Goal: Task Accomplishment & Management: Manage account settings

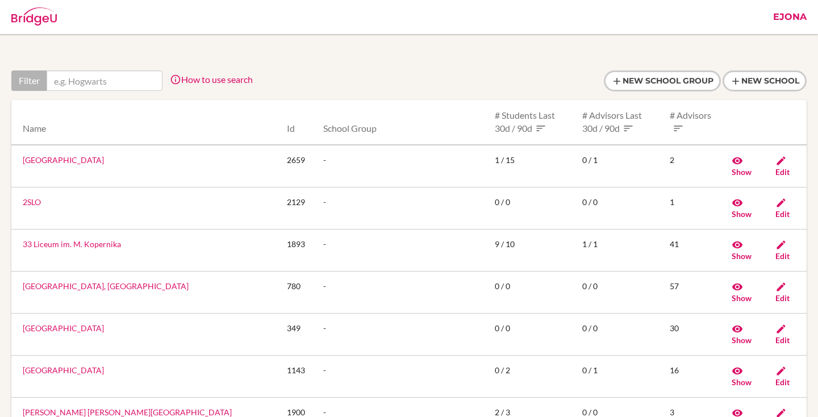
click at [806, 22] on link "Ejona" at bounding box center [789, 17] width 45 height 34
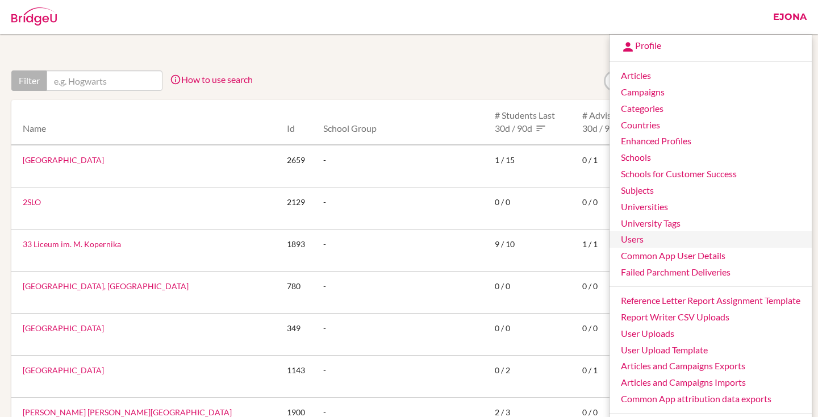
click at [642, 244] on link "Users" at bounding box center [711, 239] width 202 height 16
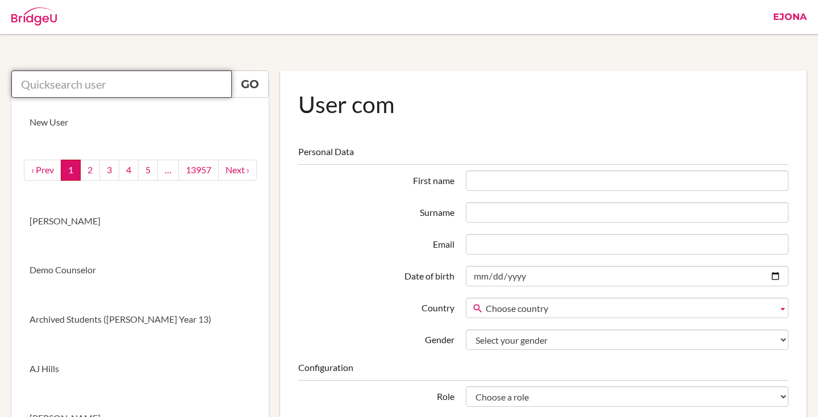
drag, startPoint x: 139, startPoint y: 93, endPoint x: 149, endPoint y: 90, distance: 11.3
click at [139, 93] on input "text" at bounding box center [121, 83] width 220 height 27
paste input "justin.lin@iis.kh.edu.tw"
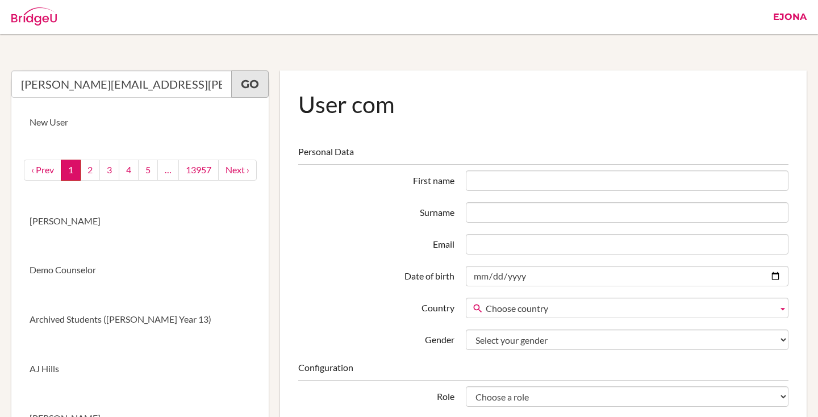
click at [256, 79] on link "Go" at bounding box center [249, 83] width 37 height 27
click at [193, 75] on input "[PERSON_NAME][EMAIL_ADDRESS][PERSON_NAME][DOMAIN_NAME]" at bounding box center [121, 83] width 220 height 27
type input "[PERSON_NAME][EMAIL_ADDRESS][PERSON_NAME][DOMAIN_NAME]"
click at [261, 84] on link "Go" at bounding box center [249, 83] width 37 height 27
drag, startPoint x: 145, startPoint y: 78, endPoint x: 216, endPoint y: 76, distance: 71.6
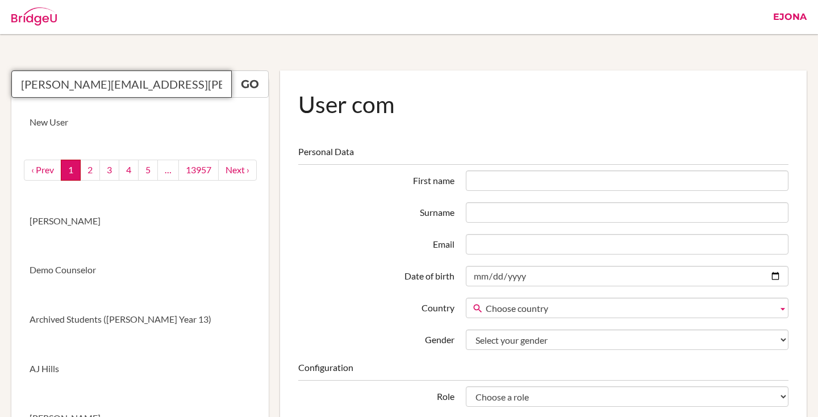
click at [145, 78] on input "[PERSON_NAME][EMAIL_ADDRESS][PERSON_NAME][DOMAIN_NAME]" at bounding box center [121, 83] width 220 height 27
click at [35, 21] on img at bounding box center [33, 16] width 45 height 18
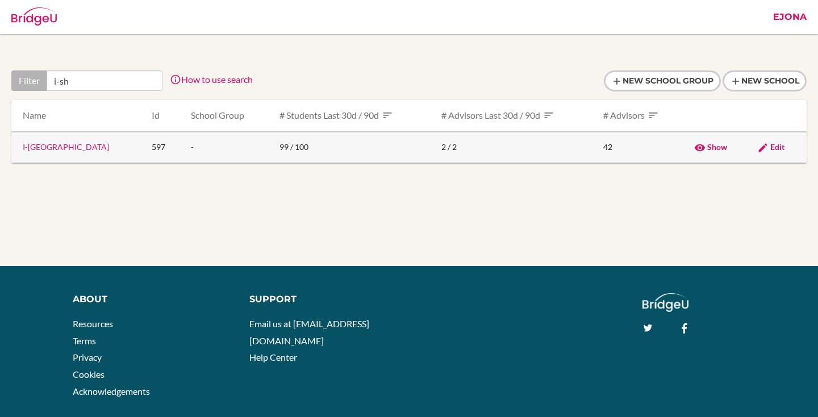
type input "i-sh"
click at [77, 149] on link "I-[GEOGRAPHIC_DATA]" at bounding box center [66, 147] width 86 height 10
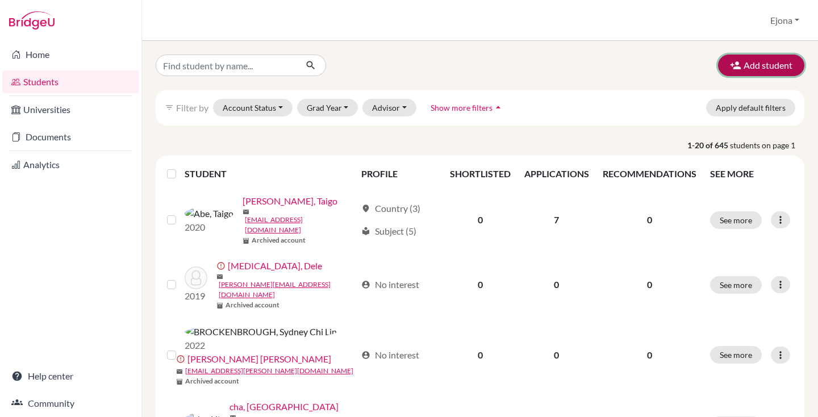
click at [773, 69] on button "Add student" at bounding box center [761, 66] width 86 height 22
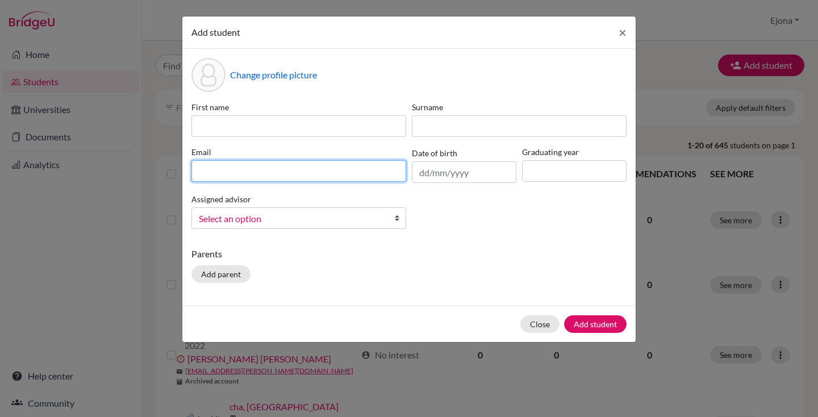
click at [249, 165] on input at bounding box center [298, 171] width 215 height 22
paste input "[PERSON_NAME][EMAIL_ADDRESS][PERSON_NAME][DOMAIN_NAME]"
type input "[PERSON_NAME][EMAIL_ADDRESS][PERSON_NAME][DOMAIN_NAME]"
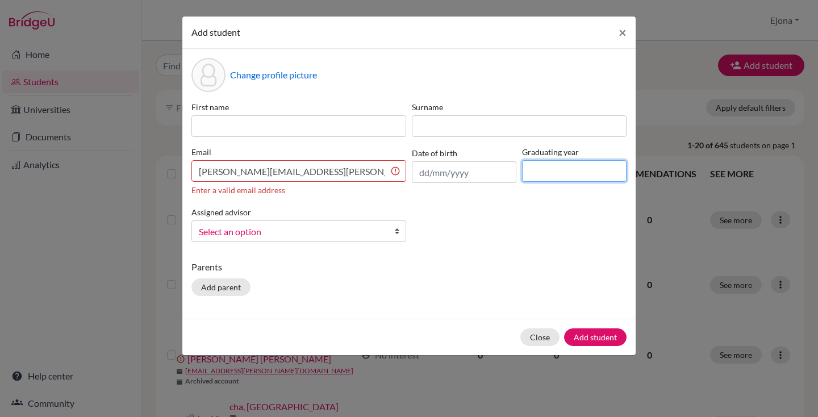
click at [558, 169] on input at bounding box center [574, 171] width 105 height 22
type input "2027"
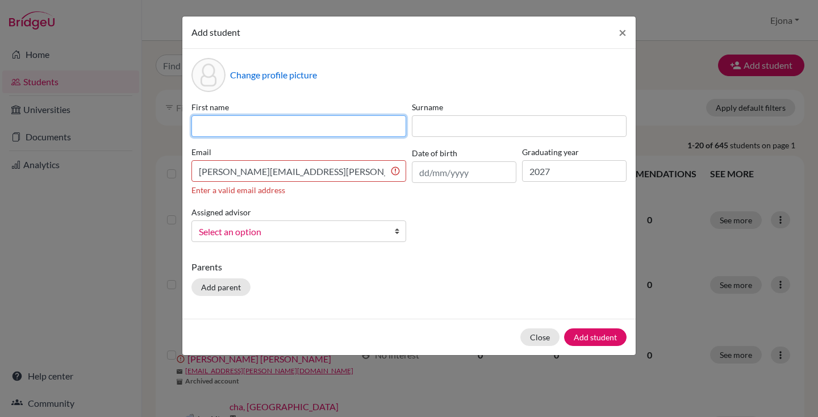
click at [293, 124] on input at bounding box center [298, 126] width 215 height 22
paste input "Chia-Cheng LIN"
drag, startPoint x: 265, startPoint y: 127, endPoint x: 248, endPoint y: 131, distance: 17.4
click at [248, 131] on input "Chia-Cheng LIN" at bounding box center [298, 126] width 215 height 22
type input "Chia-Cheng"
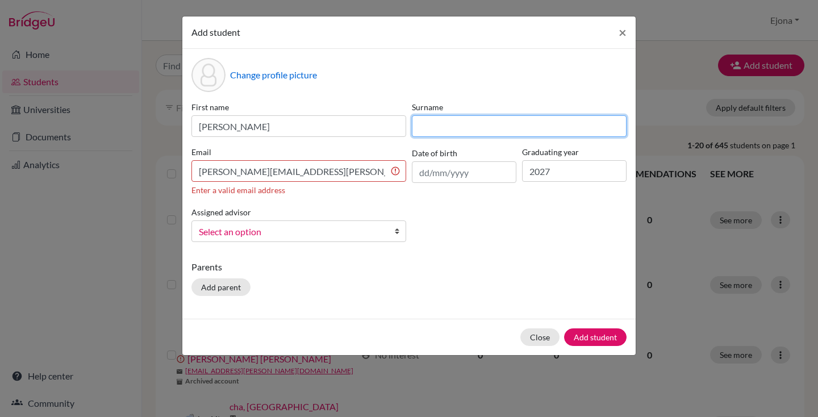
click at [490, 124] on input at bounding box center [519, 126] width 215 height 22
paste input "LIN"
type input "LIN"
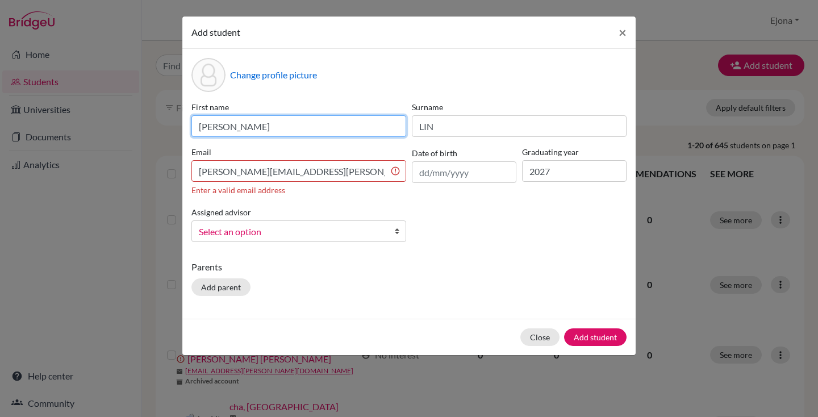
drag, startPoint x: 298, startPoint y: 125, endPoint x: 202, endPoint y: 124, distance: 95.4
click at [202, 124] on input "Chia-Cheng" at bounding box center [298, 126] width 215 height 22
click at [295, 127] on input "Chia-Cheng" at bounding box center [298, 126] width 215 height 22
type input "Chia-Cheng (Justin)"
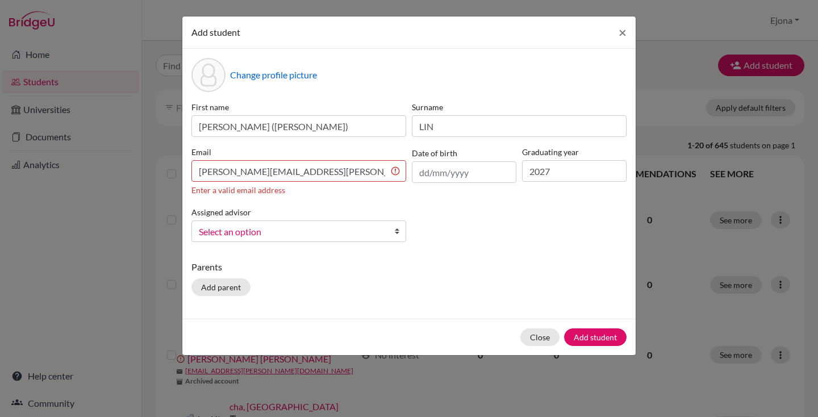
click at [412, 209] on div "First name Chia-Cheng (Justin) Surname LIN Email justin.lin@iis.kh.edu.tw Enter…" at bounding box center [409, 176] width 441 height 150
drag, startPoint x: 201, startPoint y: 164, endPoint x: 223, endPoint y: 170, distance: 23.2
click at [203, 164] on input "justin.lin@iis.kh.edu.tw" at bounding box center [298, 171] width 215 height 22
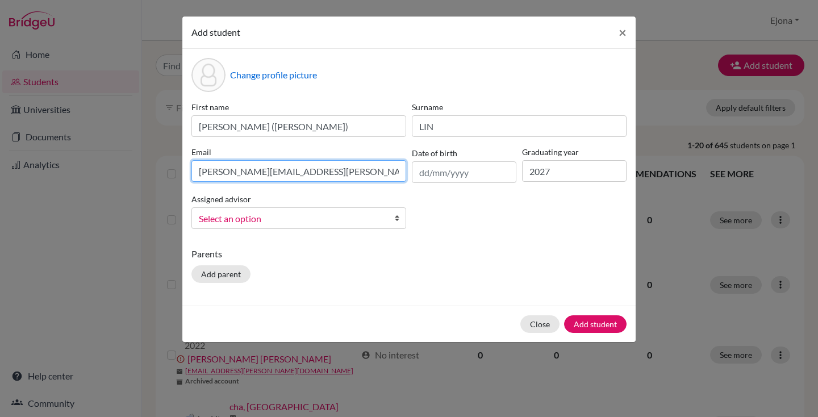
type input "justin.lin@iis.kh.edu.tw"
click at [618, 203] on div "First name Chia-Cheng (Justin) Surname LIN Email justin.lin@iis.kh.edu.tw Date …" at bounding box center [409, 169] width 441 height 137
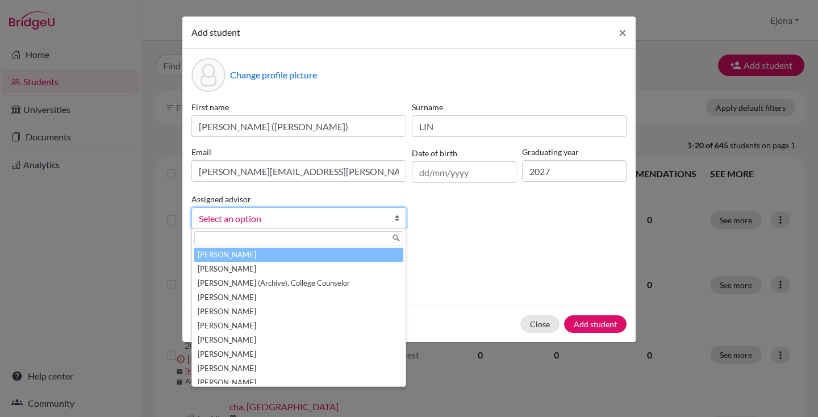
click at [352, 222] on span "Select an option" at bounding box center [291, 218] width 185 height 15
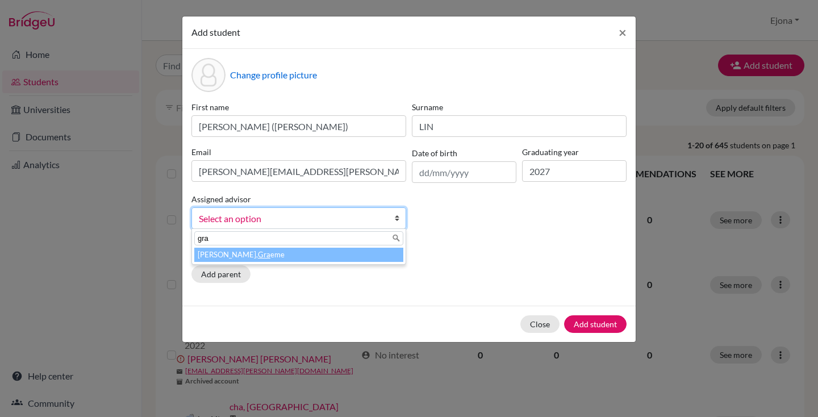
type input "gra"
click at [315, 256] on li "McNaught, Gra eme" at bounding box center [298, 255] width 209 height 14
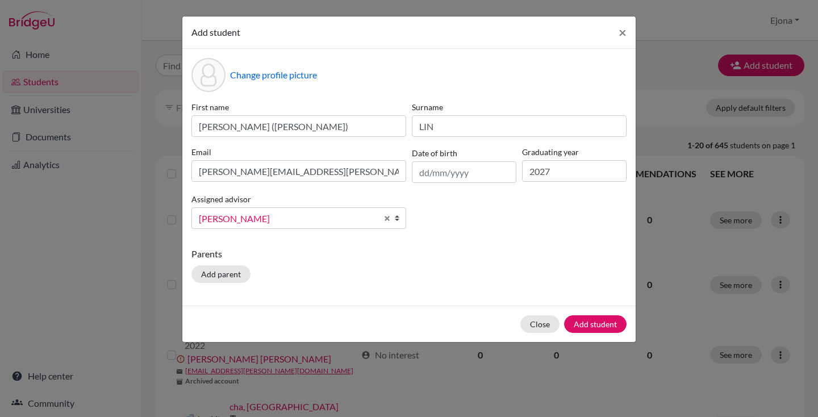
click at [492, 242] on div "Change profile picture First name Chia-Cheng (Justin) Surname LIN Email justin.…" at bounding box center [408, 177] width 453 height 257
click at [600, 316] on button "Add student" at bounding box center [595, 324] width 62 height 18
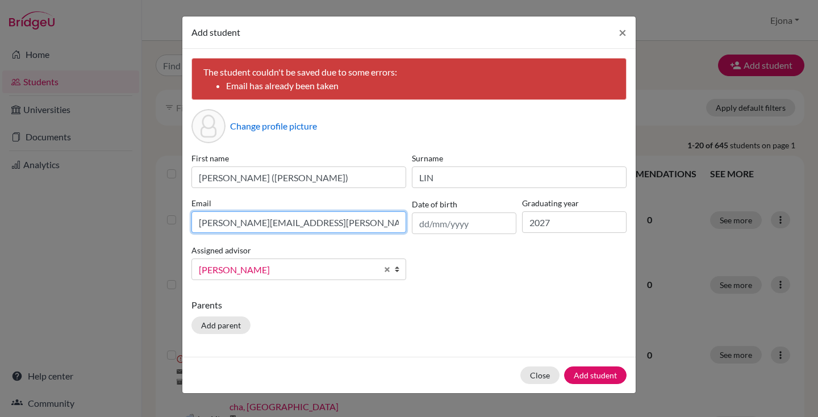
drag, startPoint x: 198, startPoint y: 214, endPoint x: 223, endPoint y: 219, distance: 26.1
click at [198, 214] on input "justin.lin@iis.kh.edu.tw" at bounding box center [298, 222] width 215 height 22
click at [340, 216] on input "justin.lin@iis.kh.edu.tw" at bounding box center [298, 222] width 215 height 22
click at [629, 30] on button "×" at bounding box center [623, 32] width 26 height 32
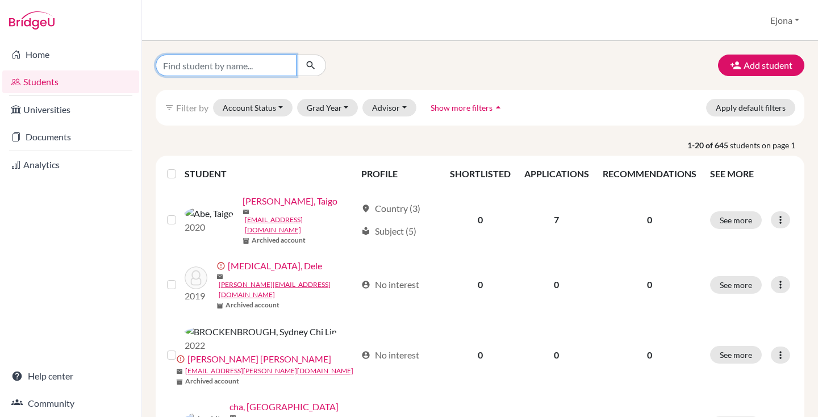
click at [257, 65] on input "Find student by name..." at bounding box center [226, 66] width 141 height 22
paste input "LIN"
type input "L"
paste input "justin.lin@iis.kh.edu.tw"
click at [165, 60] on input "justin.lin@iis.kh.edu.tw" at bounding box center [226, 66] width 141 height 22
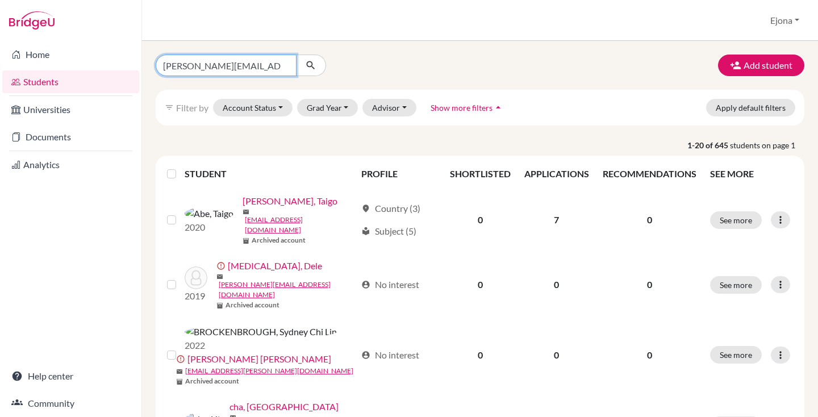
type input "justin.lin@iis.kh.edu.tw"
click at [314, 68] on icon "submit" at bounding box center [310, 65] width 11 height 11
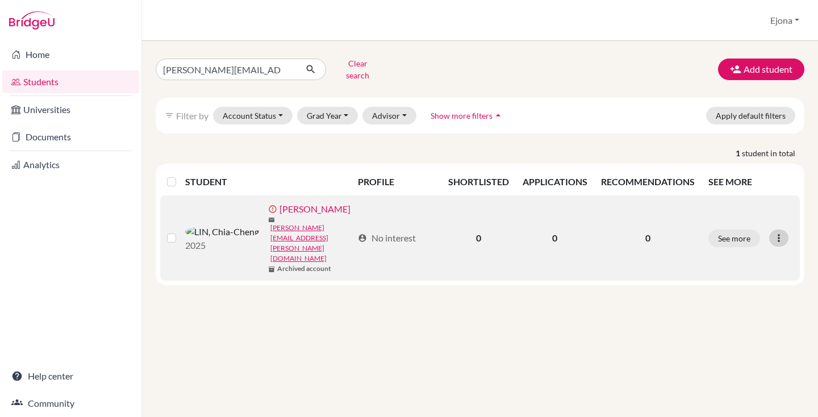
click at [784, 229] on div at bounding box center [778, 237] width 19 height 17
click at [730, 235] on button "Edit student" at bounding box center [735, 244] width 103 height 18
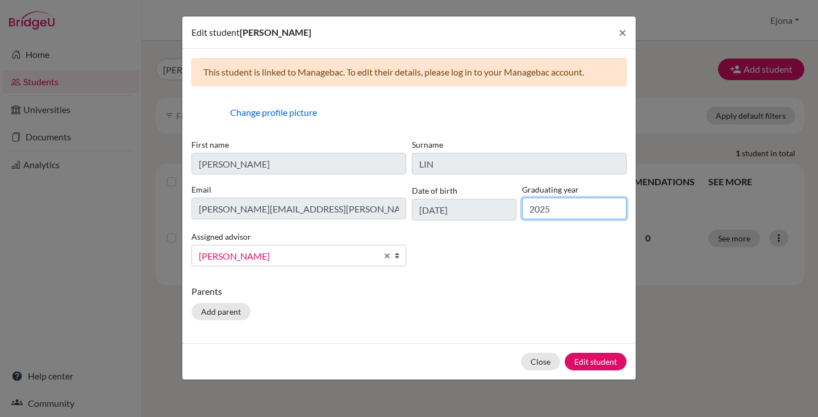
click at [584, 209] on input "2025" at bounding box center [574, 209] width 105 height 22
type input "2027"
click at [599, 361] on button "Edit student" at bounding box center [596, 362] width 62 height 18
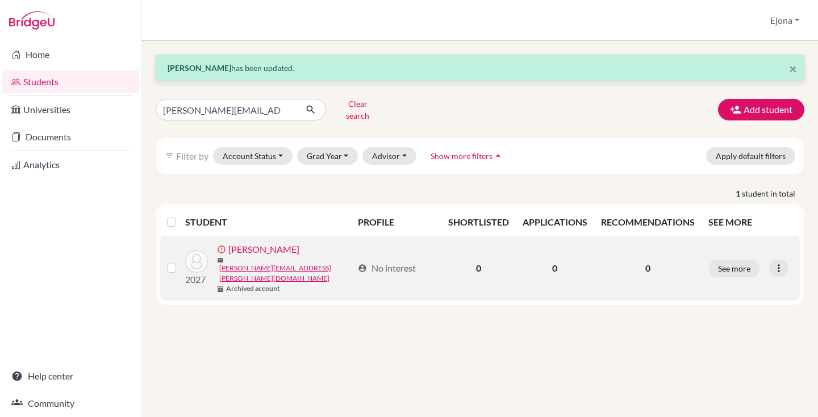
click at [181, 261] on label at bounding box center [181, 261] width 0 height 0
click at [0, 0] on input "checkbox" at bounding box center [0, 0] width 0 height 0
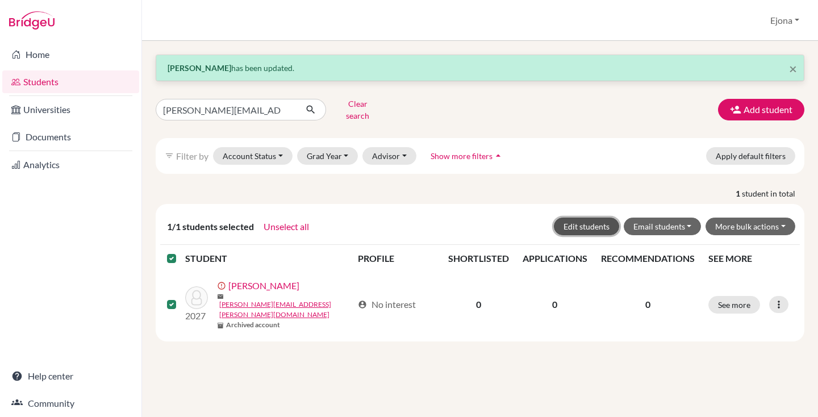
click at [601, 218] on button "Edit students" at bounding box center [586, 227] width 65 height 18
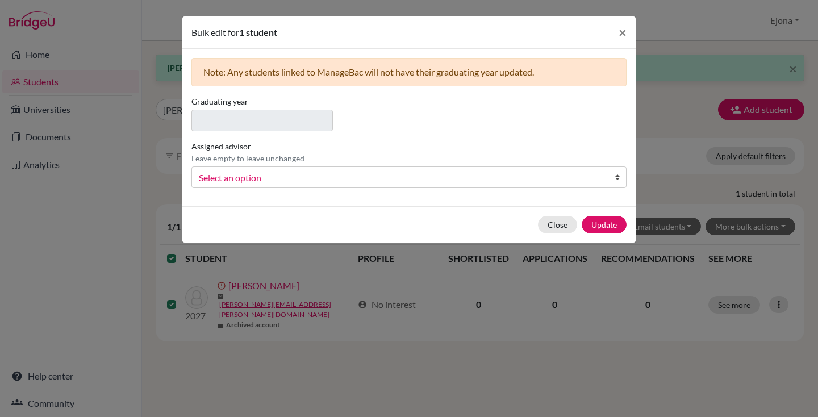
click at [691, 164] on div "Bulk edit for 1 student × Note: Any students linked to ManageBac will not have …" at bounding box center [409, 208] width 818 height 417
click at [811, 241] on div "Bulk edit for 1 student × Note: Any students linked to ManageBac will not have …" at bounding box center [409, 208] width 818 height 417
click at [619, 25] on span "×" at bounding box center [623, 32] width 8 height 16
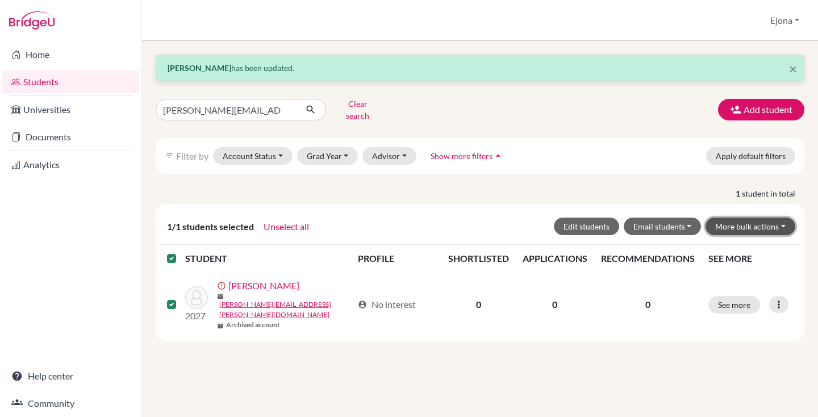
click at [775, 218] on button "More bulk actions" at bounding box center [751, 227] width 90 height 18
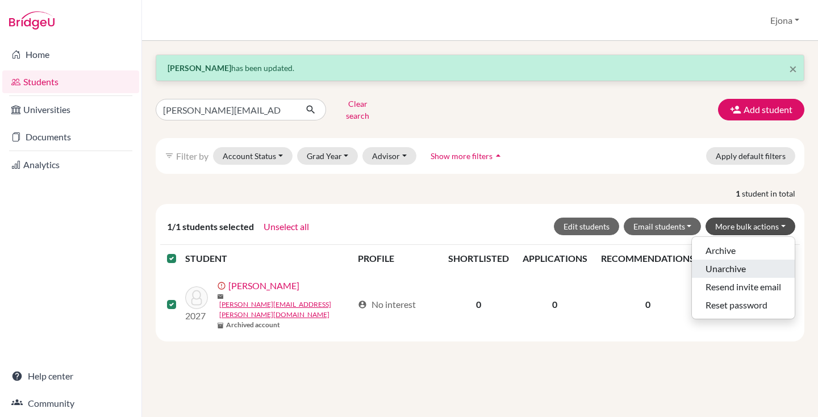
click at [733, 264] on button "Unarchive" at bounding box center [743, 269] width 103 height 18
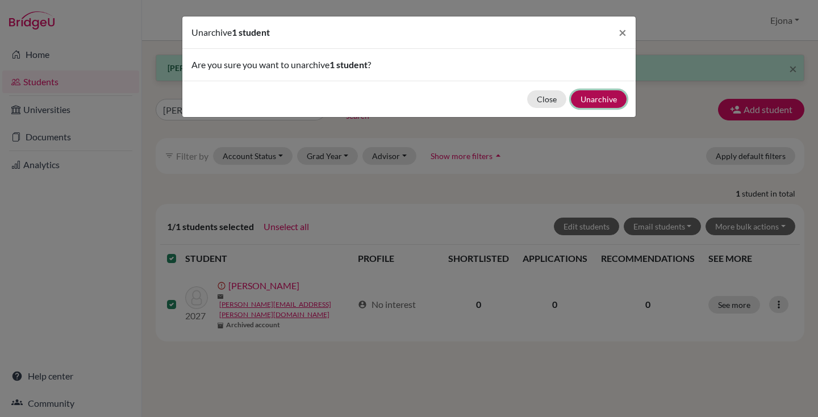
click at [602, 98] on button "Unarchive" at bounding box center [599, 99] width 56 height 18
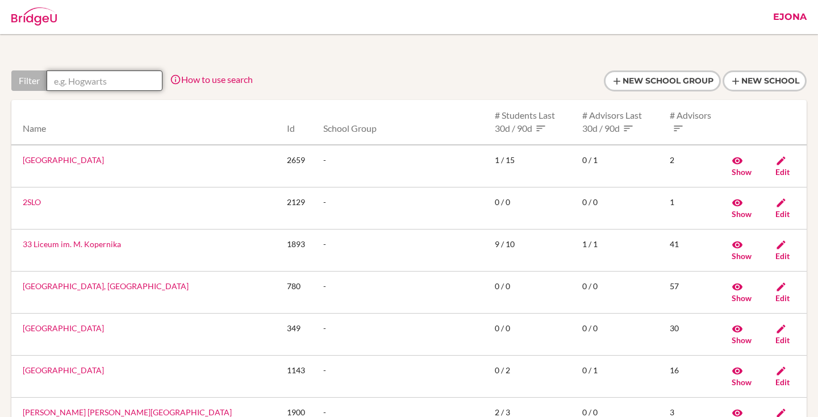
click at [111, 80] on input "text" at bounding box center [105, 80] width 116 height 20
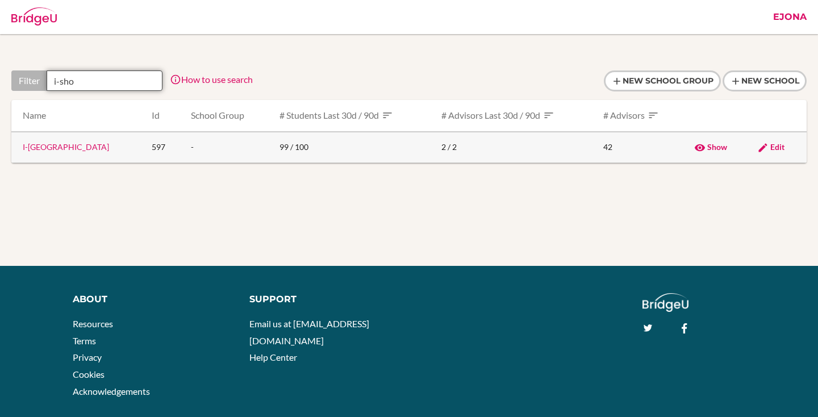
type input "i-sho"
click at [64, 148] on link "I-[GEOGRAPHIC_DATA]" at bounding box center [66, 147] width 86 height 10
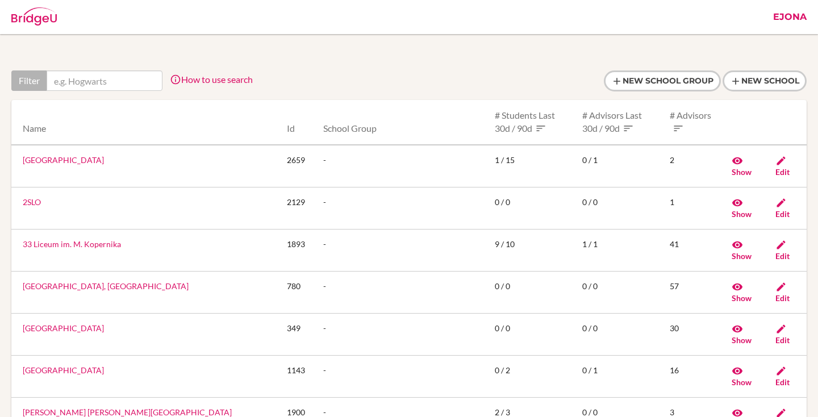
click at [793, 11] on link "Ejona" at bounding box center [789, 17] width 45 height 34
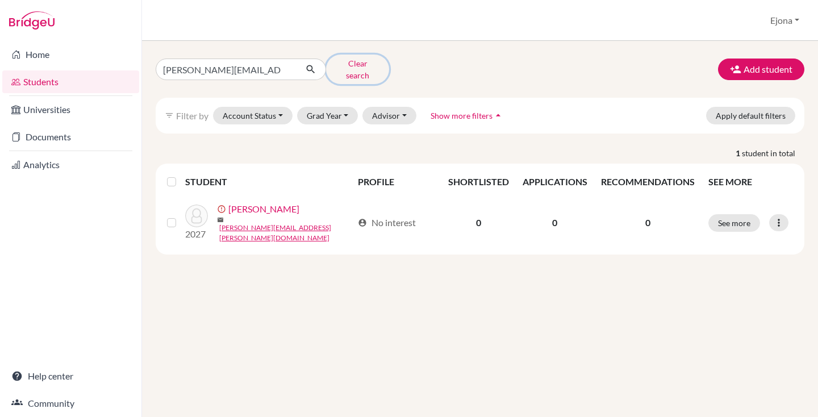
click at [367, 68] on button "Clear search" at bounding box center [357, 70] width 63 height 30
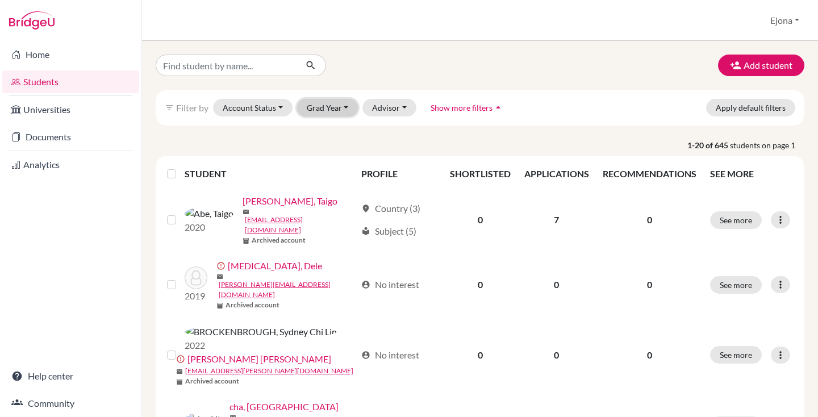
click at [350, 101] on button "Grad Year" at bounding box center [327, 108] width 61 height 18
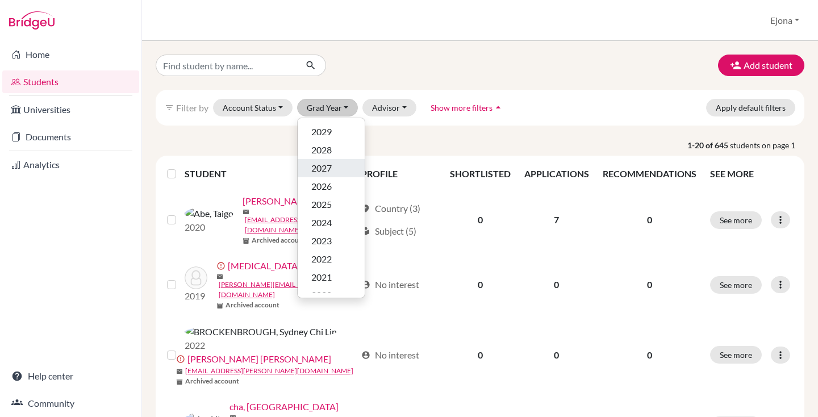
click at [341, 169] on div "2027" at bounding box center [331, 168] width 40 height 14
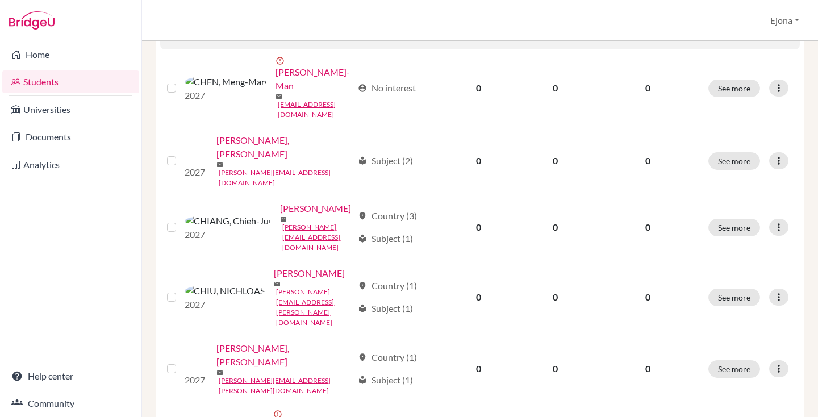
scroll to position [244, 0]
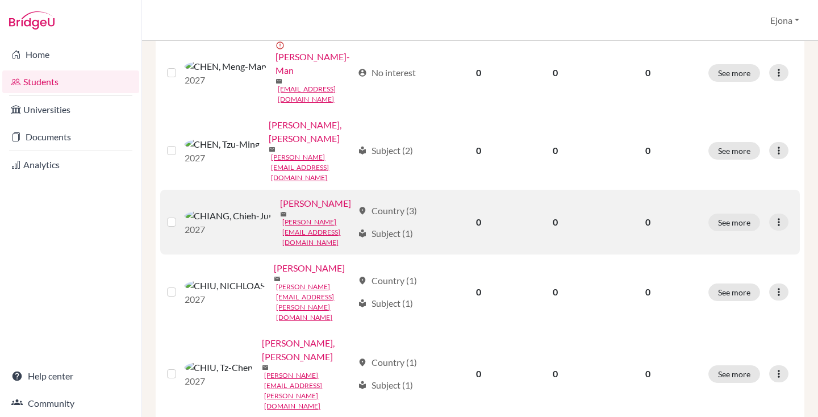
click at [280, 197] on link "[PERSON_NAME]" at bounding box center [315, 204] width 71 height 14
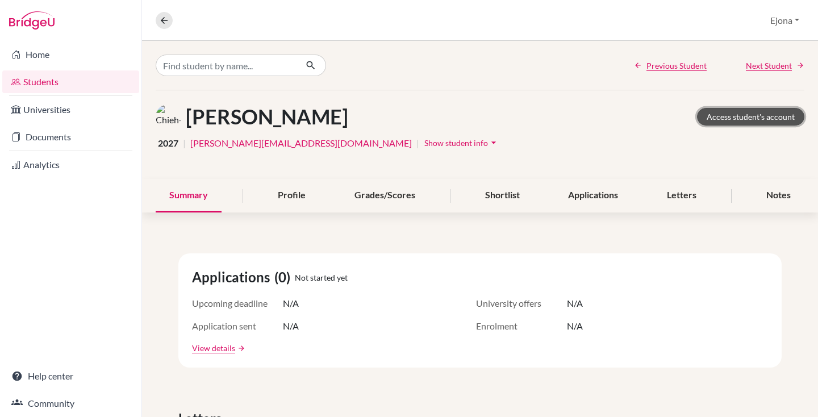
click at [757, 111] on link "Access student's account" at bounding box center [750, 117] width 107 height 18
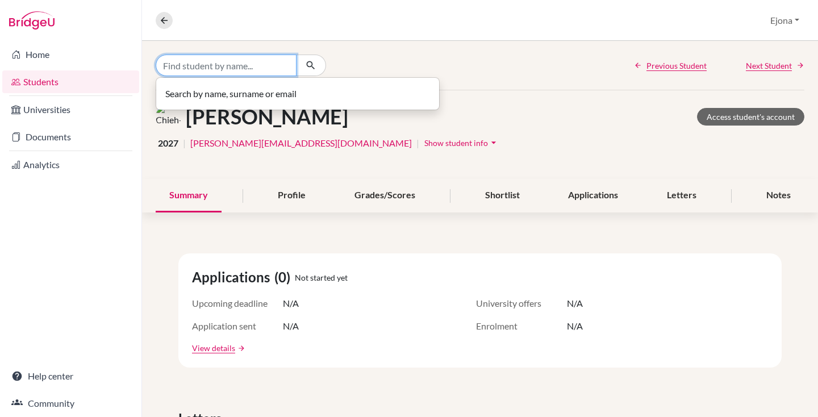
click at [257, 64] on input "Find student by name..." at bounding box center [226, 66] width 141 height 22
type input "just"
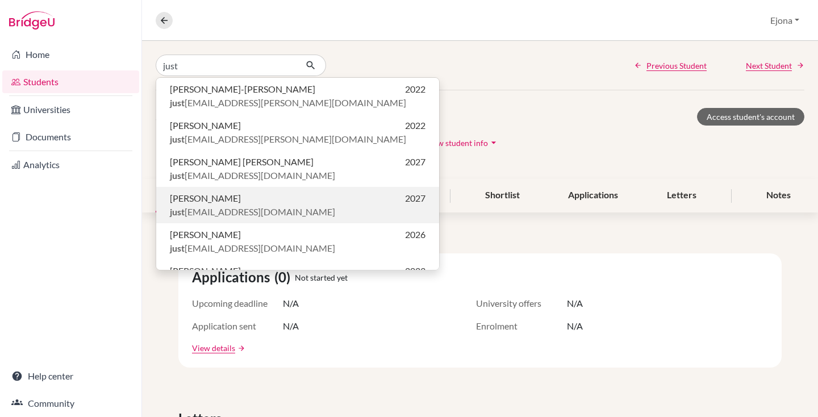
click at [262, 203] on p "Chia-[PERSON_NAME] 2027" at bounding box center [298, 198] width 256 height 14
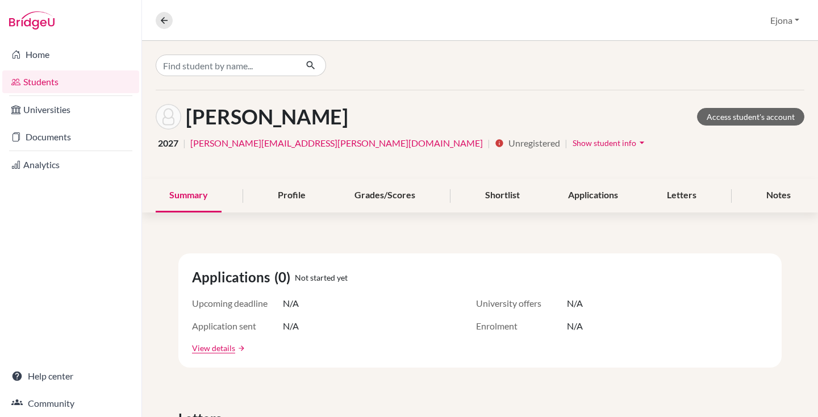
click at [573, 140] on span "Show student info" at bounding box center [605, 143] width 64 height 10
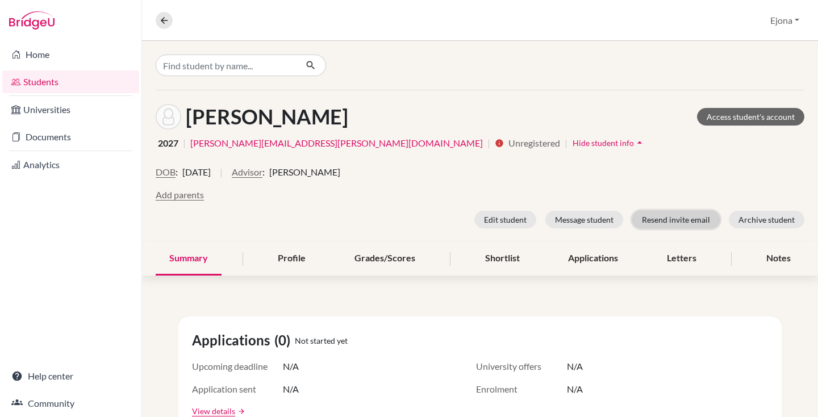
click at [697, 218] on button "Resend invite email" at bounding box center [675, 220] width 87 height 18
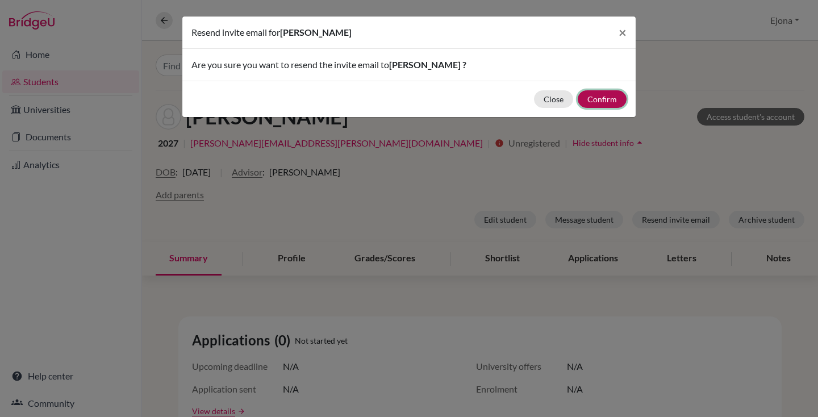
click at [606, 98] on button "Confirm" at bounding box center [602, 99] width 49 height 18
